Goal: Book appointment/travel/reservation

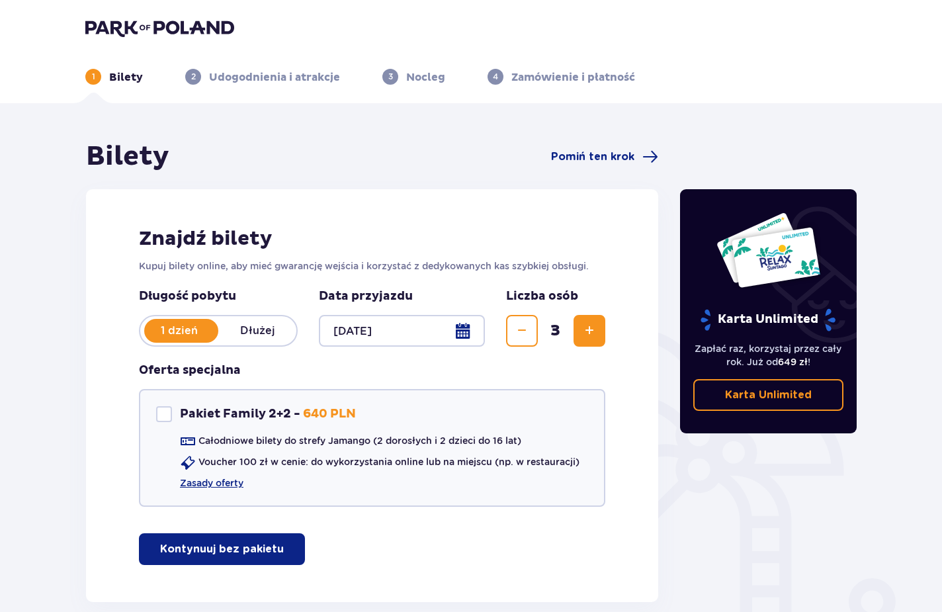
scroll to position [69, 0]
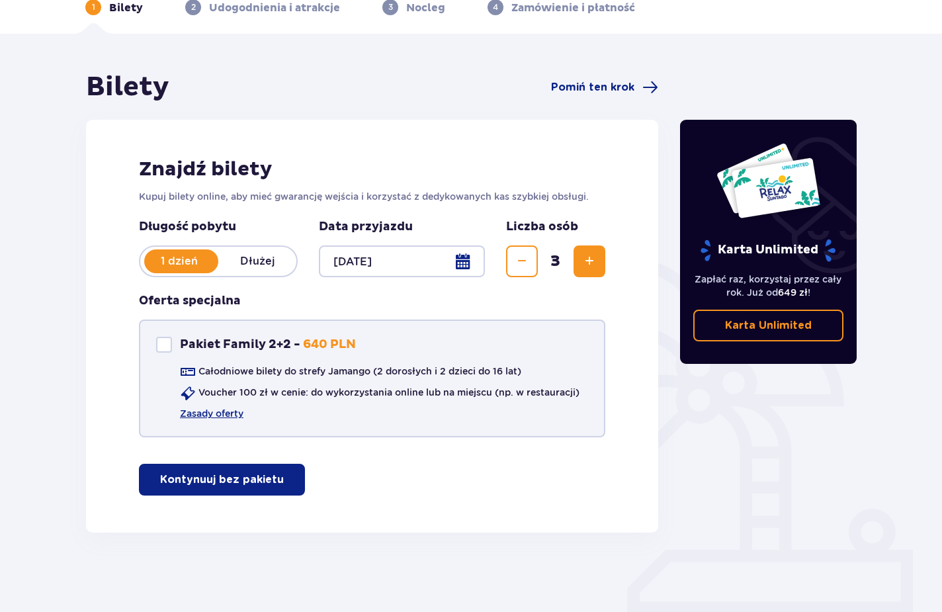
click at [166, 348] on div "Pakiet Family 2+2" at bounding box center [164, 345] width 16 height 16
click at [166, 349] on div "Pakiet Family 2+2" at bounding box center [164, 345] width 16 height 16
click at [166, 349] on span at bounding box center [164, 345] width 8 height 8
checkbox input "false"
click at [240, 481] on p "Kontynuuj bez pakietu" at bounding box center [222, 480] width 124 height 15
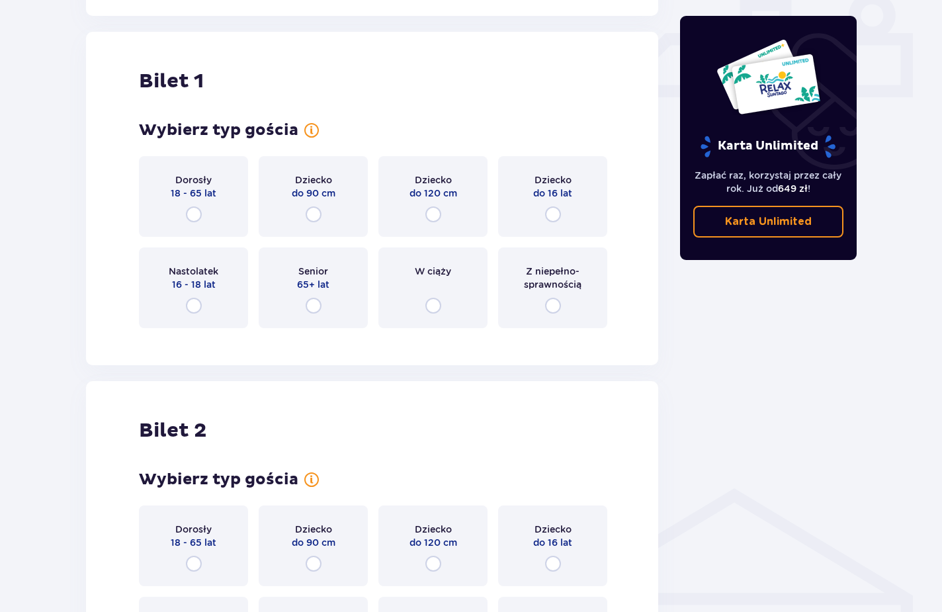
scroll to position [602, 0]
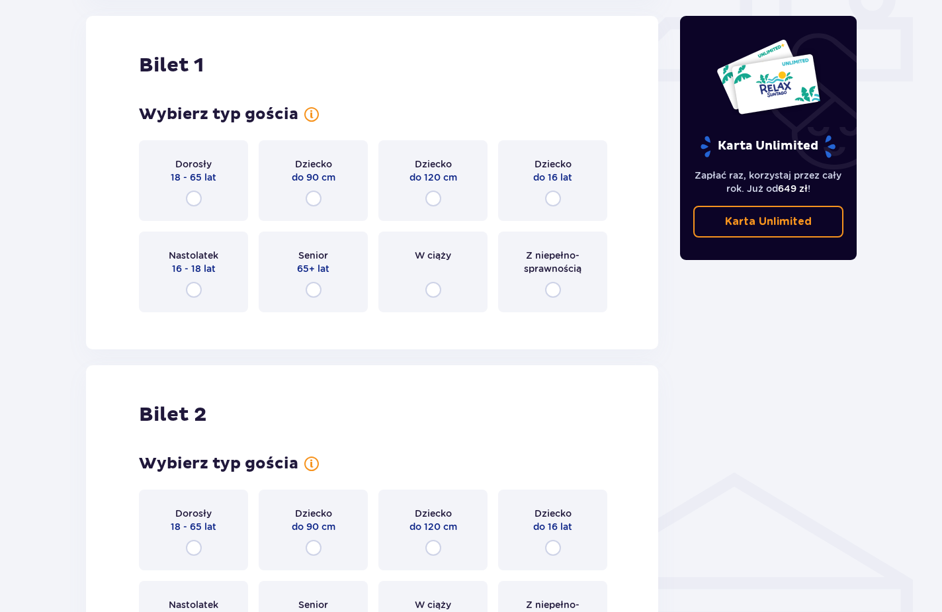
click at [193, 195] on input "radio" at bounding box center [194, 199] width 16 height 16
radio input "true"
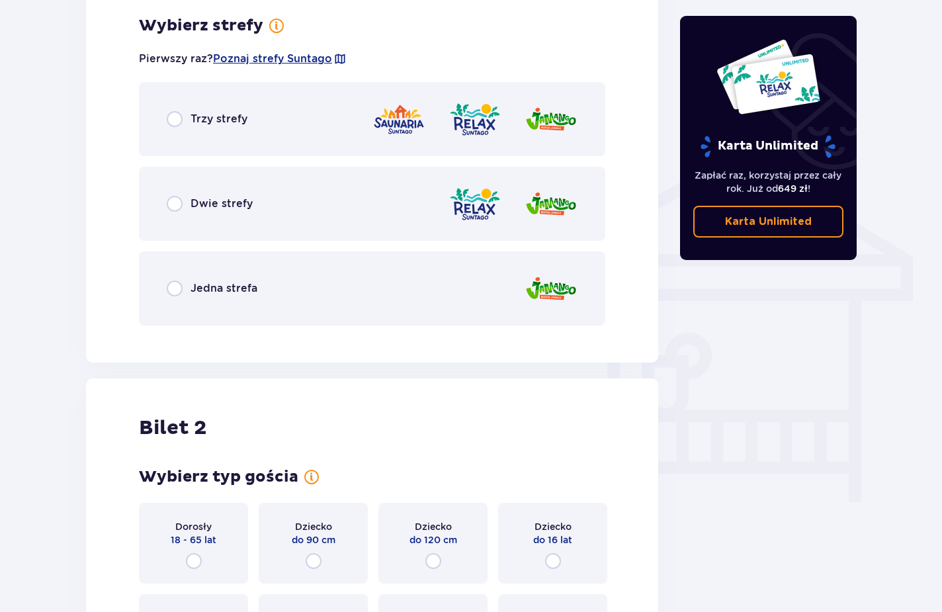
scroll to position [859, 0]
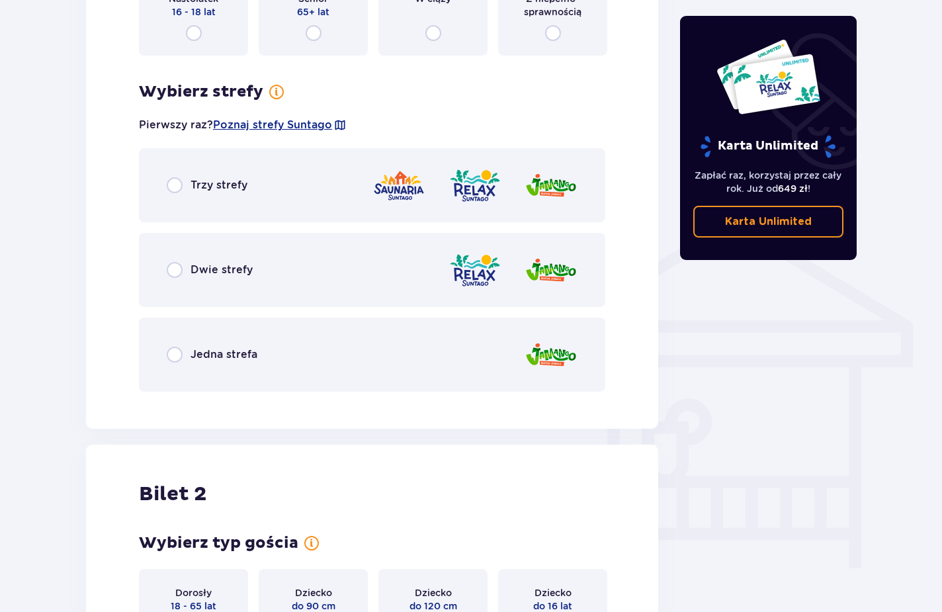
click at [460, 353] on div "Jedna strefa" at bounding box center [372, 355] width 467 height 74
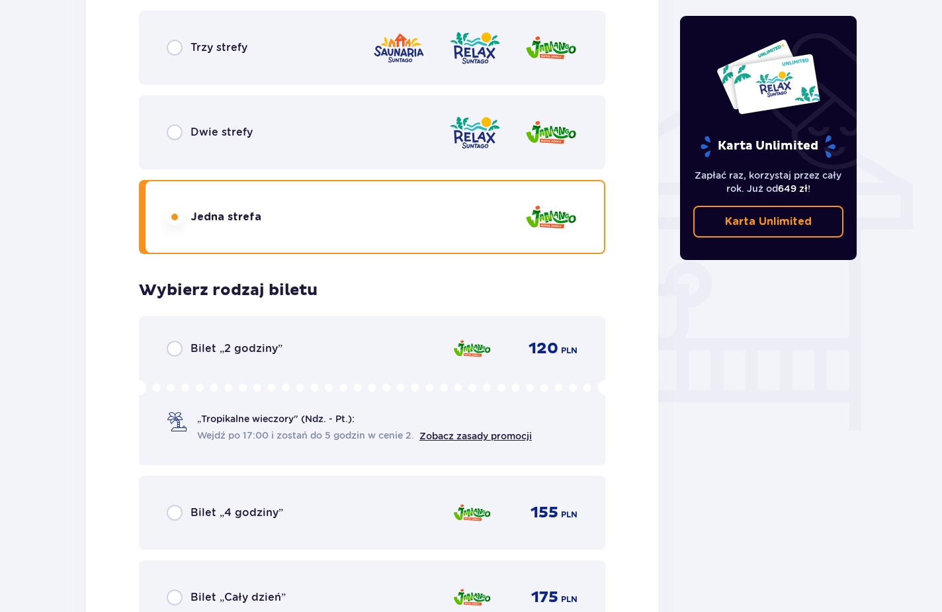
scroll to position [1063, 0]
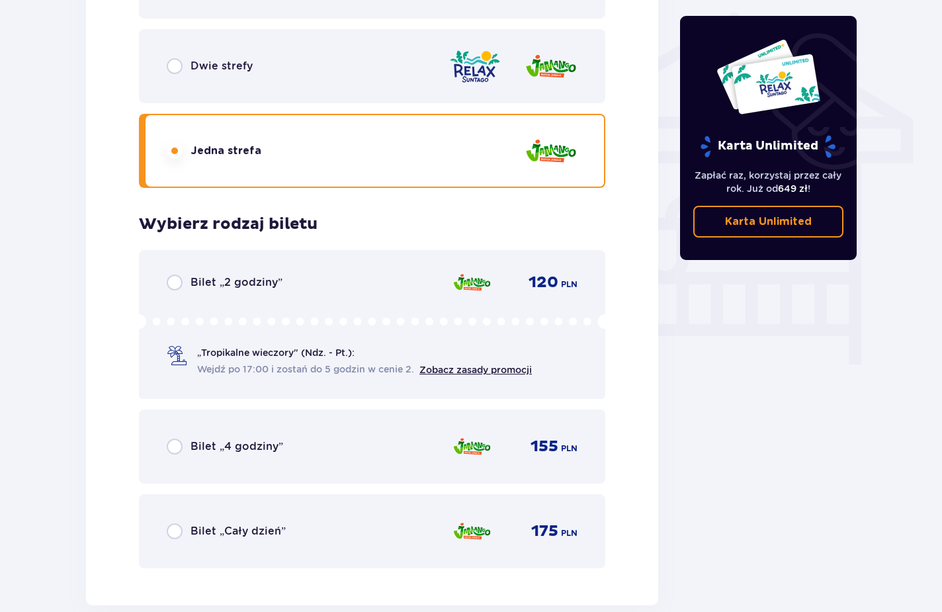
click at [184, 528] on div "Bilet „Cały dzień”" at bounding box center [226, 531] width 119 height 16
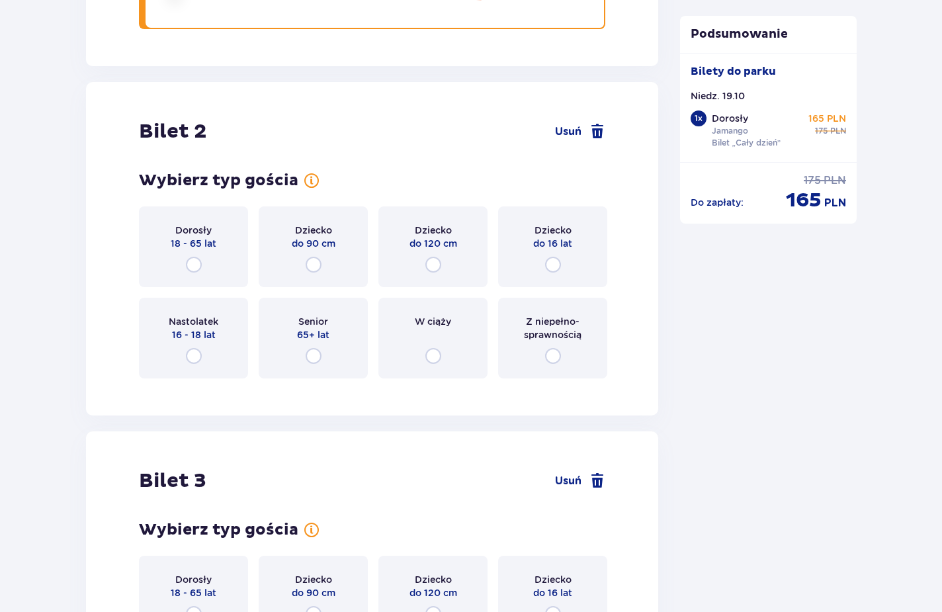
scroll to position [1536, 0]
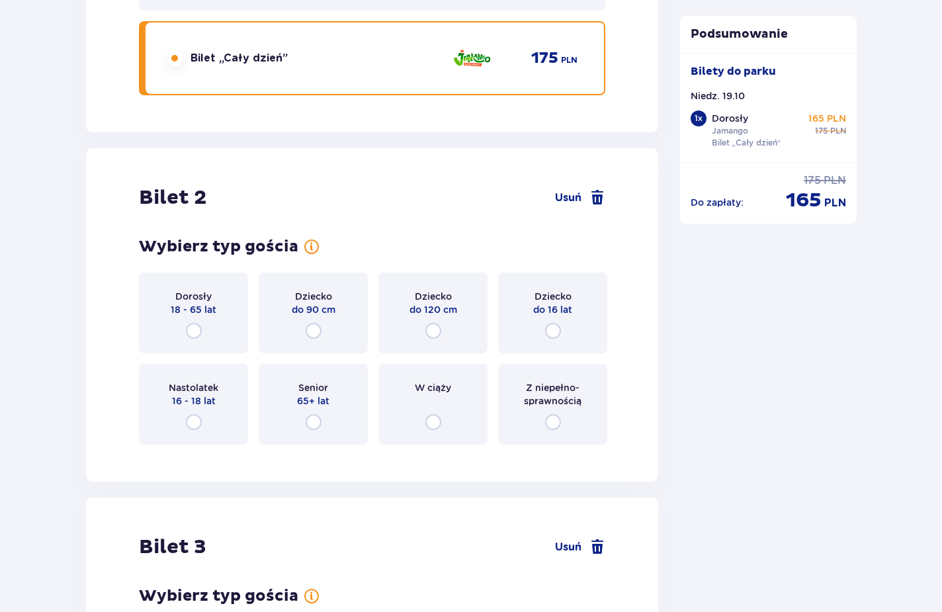
click at [197, 327] on input "radio" at bounding box center [194, 331] width 16 height 16
radio input "true"
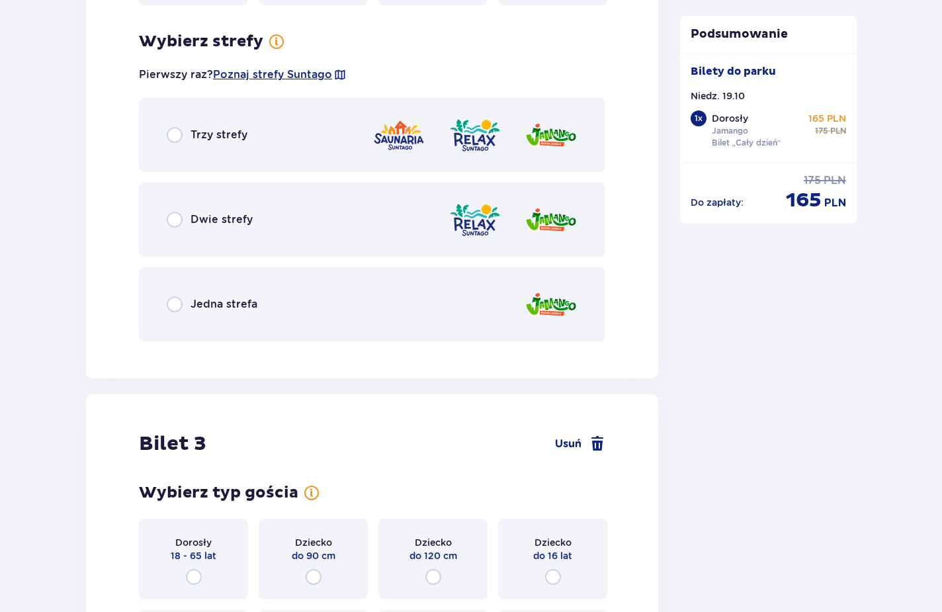
scroll to position [1991, 0]
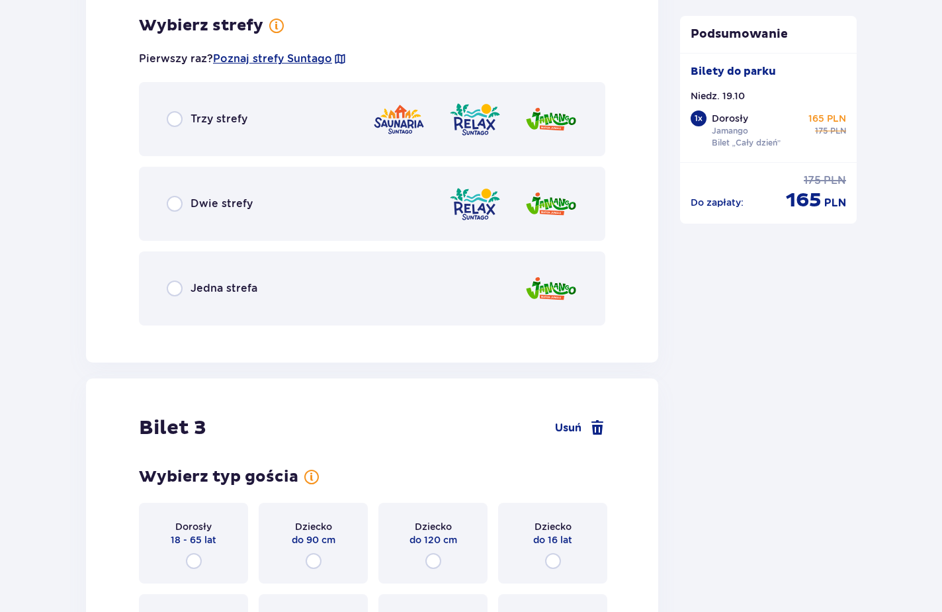
click at [183, 291] on div "Jedna strefa" at bounding box center [212, 289] width 91 height 16
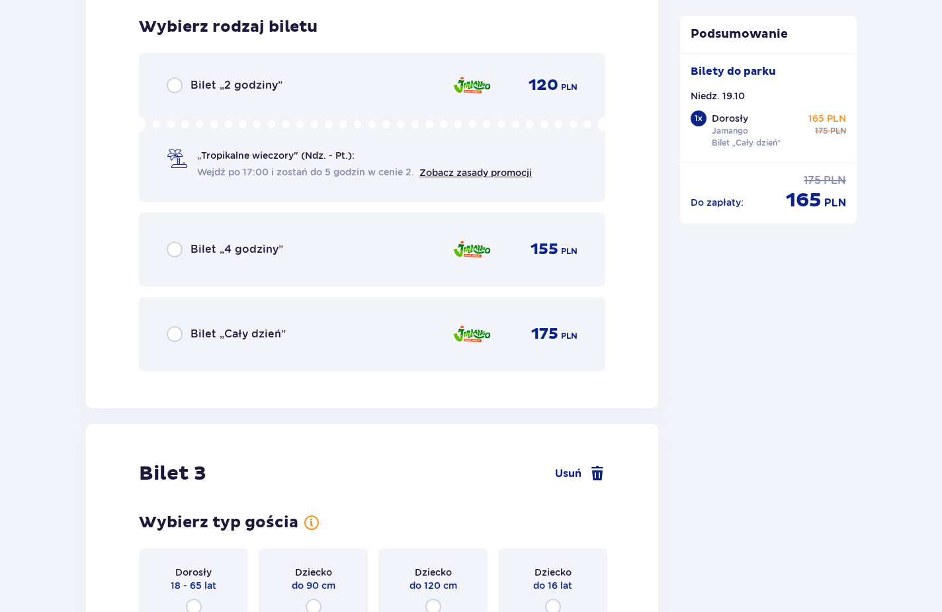
scroll to position [2327, 0]
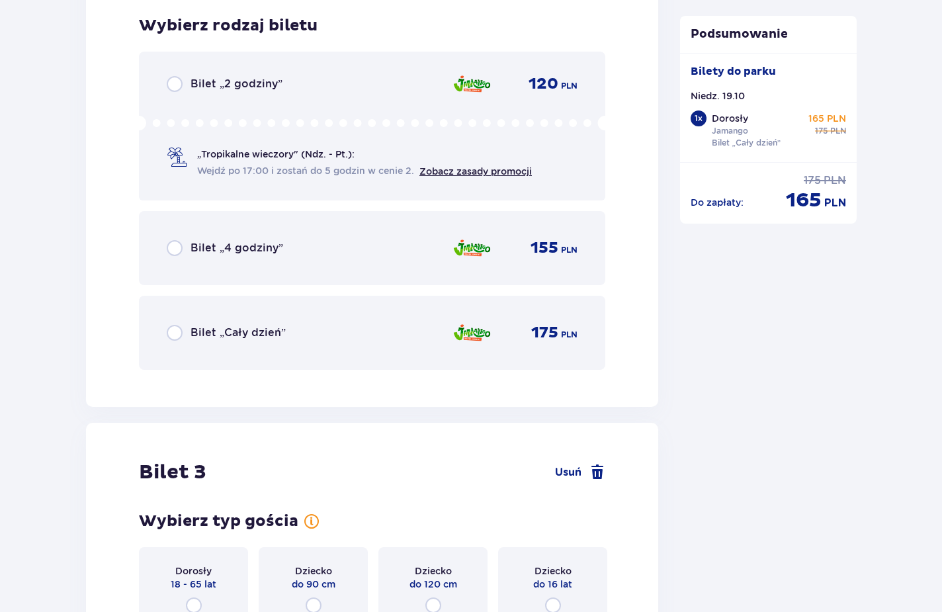
click at [177, 337] on input "radio" at bounding box center [175, 333] width 16 height 16
radio input "true"
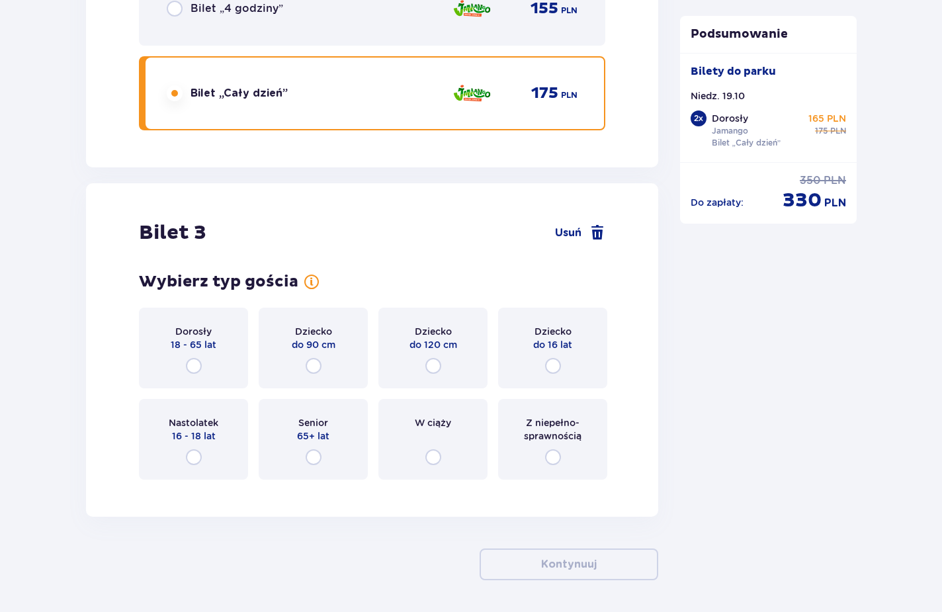
scroll to position [2615, 0]
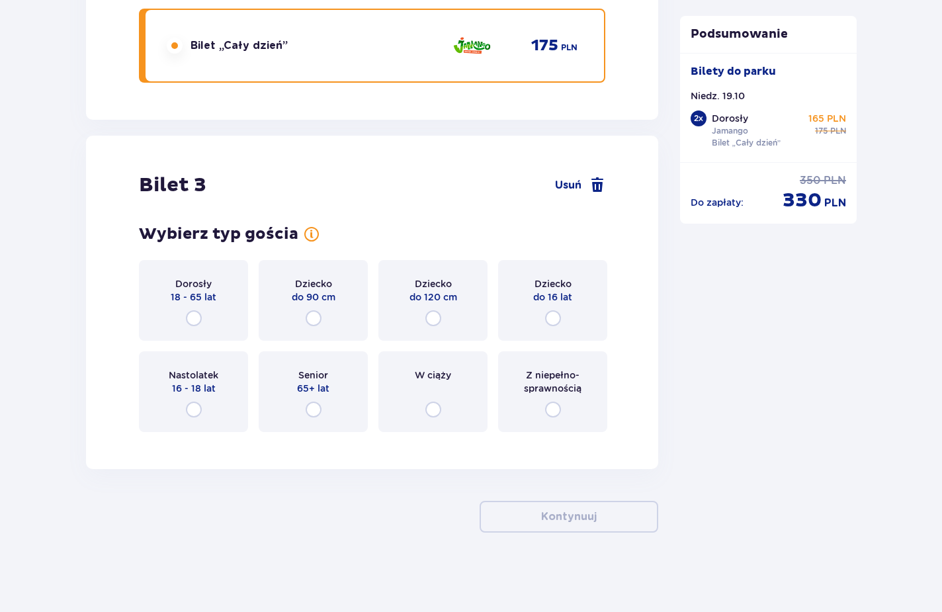
click at [435, 315] on input "radio" at bounding box center [434, 318] width 16 height 16
radio input "true"
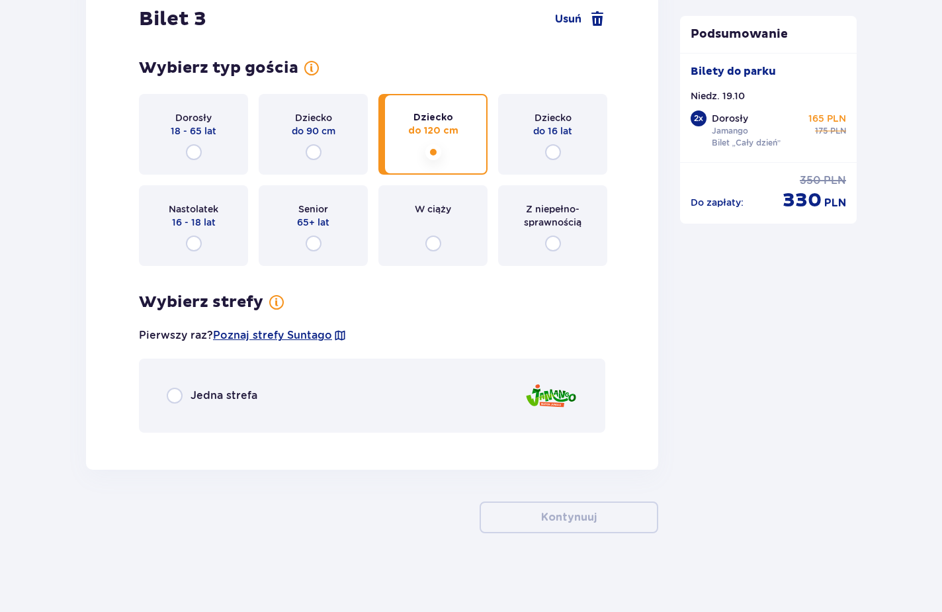
scroll to position [2781, 0]
click at [181, 394] on input "radio" at bounding box center [175, 395] width 16 height 16
radio input "true"
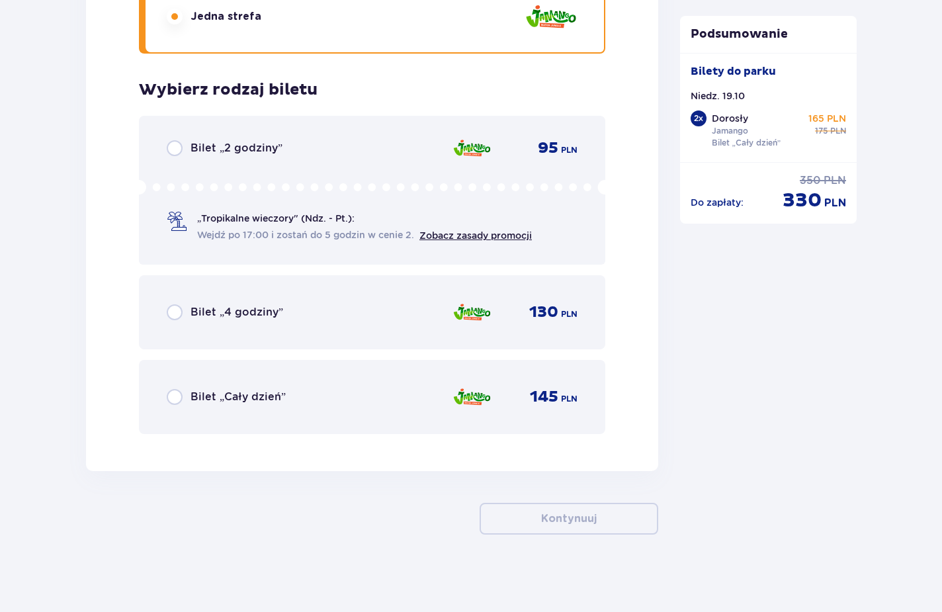
scroll to position [3162, 0]
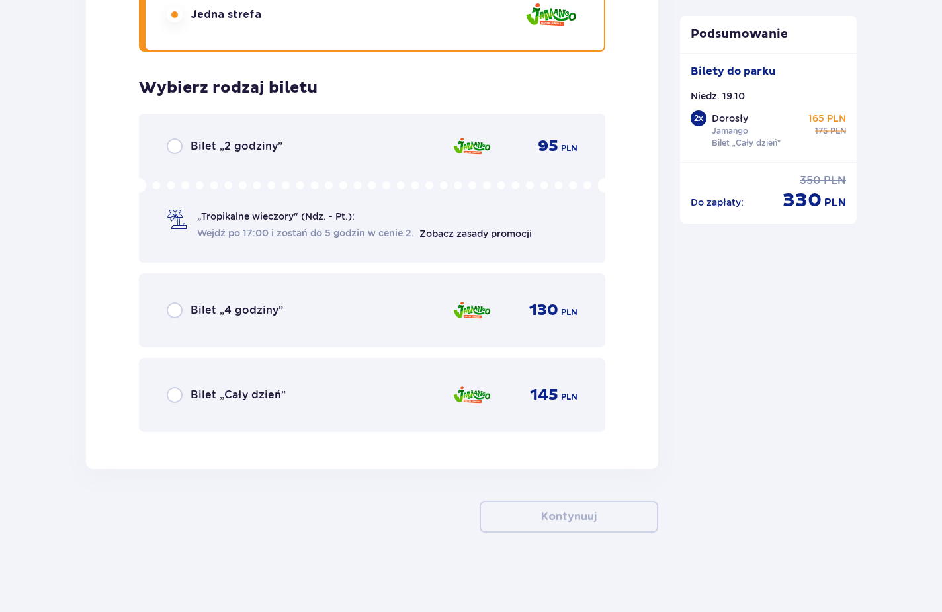
click at [180, 393] on input "radio" at bounding box center [175, 395] width 16 height 16
radio input "true"
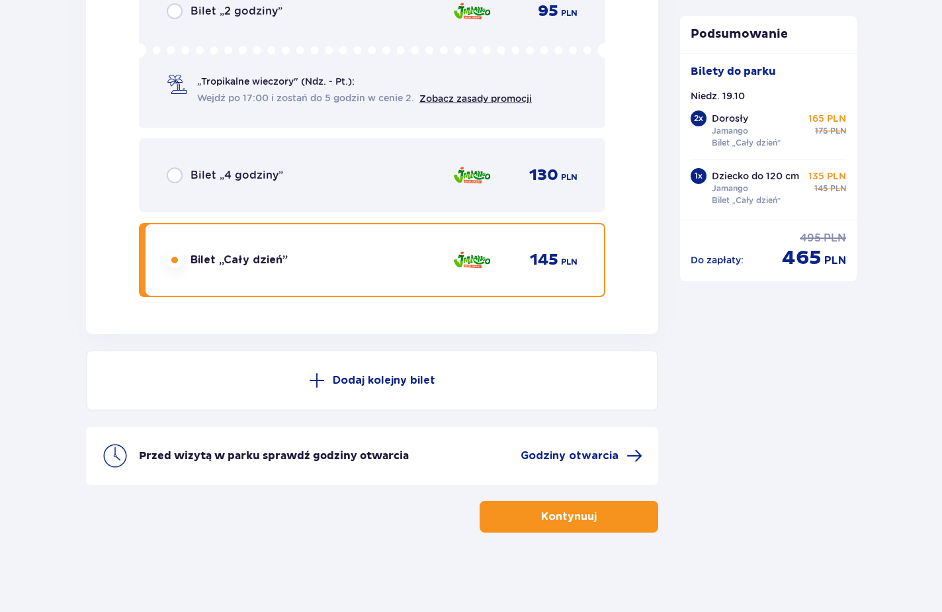
scroll to position [3231, 0]
